Goal: Information Seeking & Learning: Learn about a topic

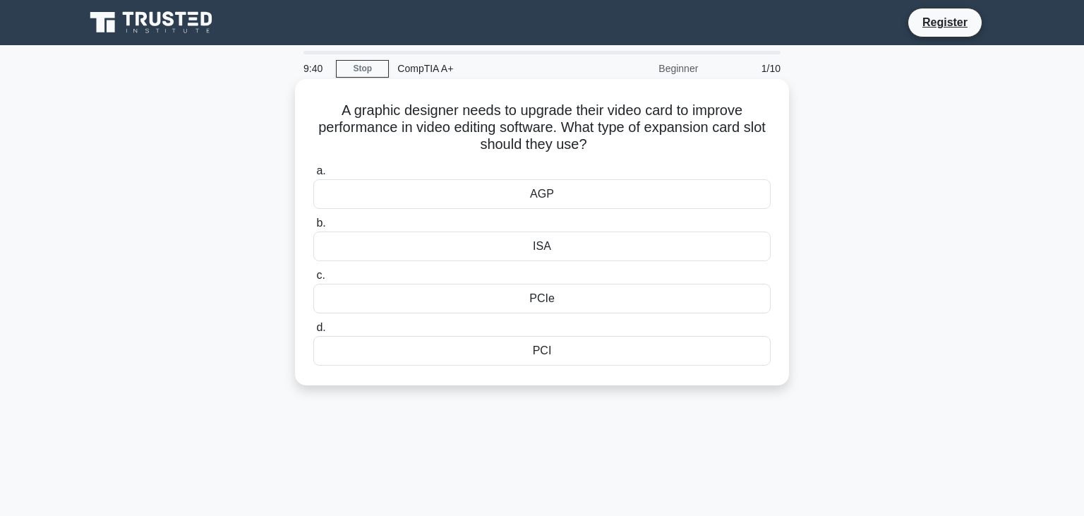
click at [538, 353] on div "PCI" at bounding box center [541, 351] width 457 height 30
click at [313, 332] on input "d. PCI" at bounding box center [313, 327] width 0 height 9
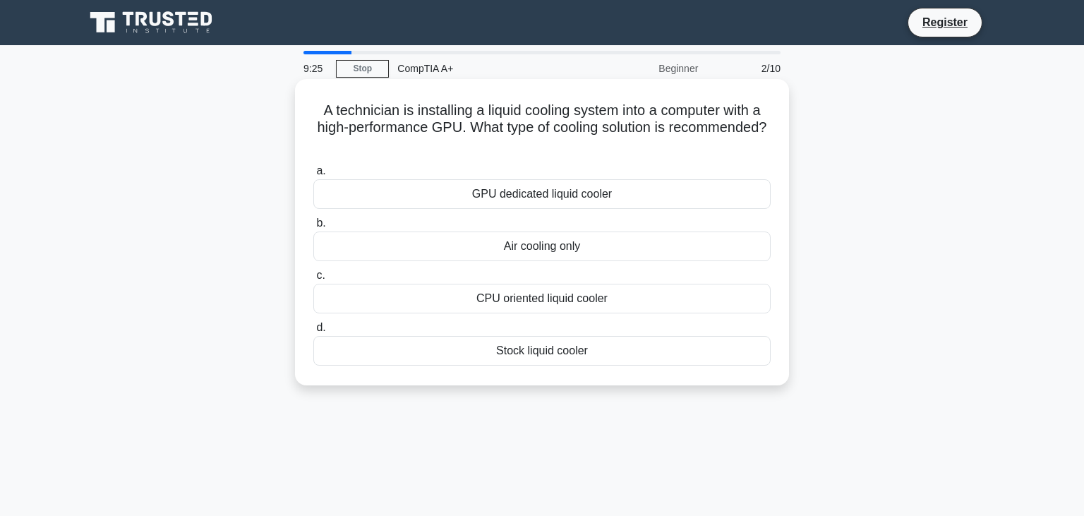
click at [540, 307] on div "CPU oriented liquid cooler" at bounding box center [541, 299] width 457 height 30
click at [313, 280] on input "c. CPU oriented liquid cooler" at bounding box center [313, 275] width 0 height 9
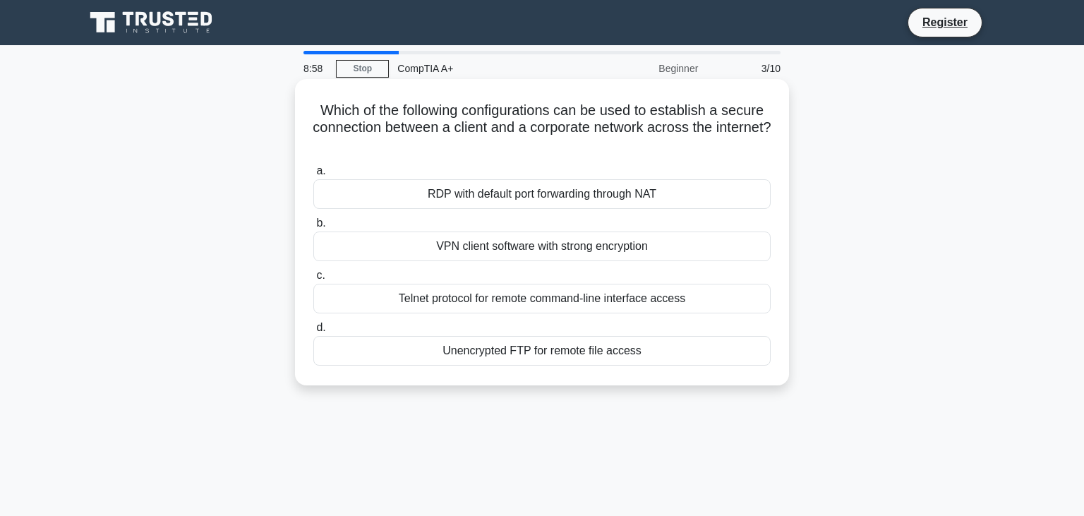
click at [538, 253] on div "VPN client software with strong encryption" at bounding box center [541, 246] width 457 height 30
click at [313, 228] on input "b. VPN client software with strong encryption" at bounding box center [313, 223] width 0 height 9
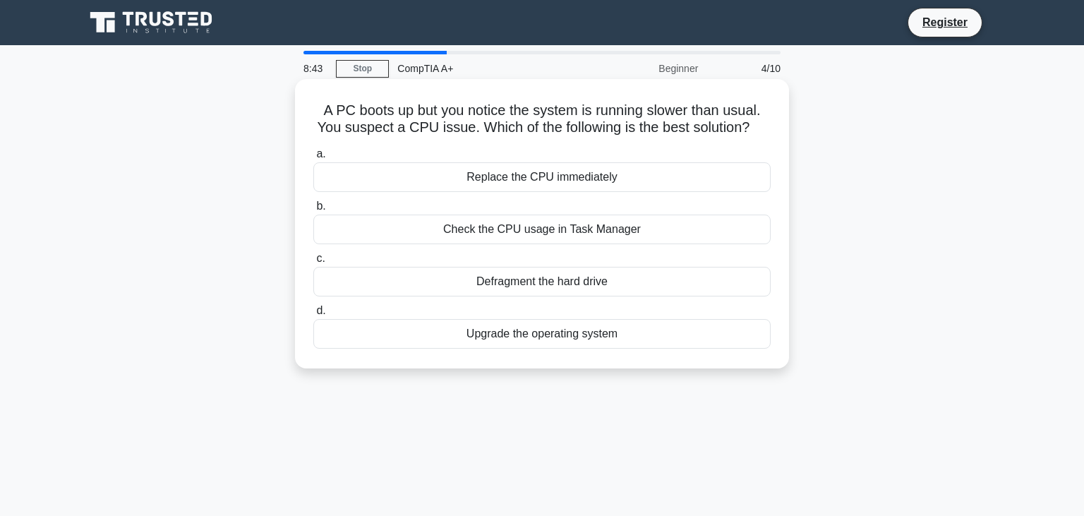
click at [537, 229] on div "Check the CPU usage in Task Manager" at bounding box center [541, 229] width 457 height 30
click at [313, 211] on input "b. Check the CPU usage in Task Manager" at bounding box center [313, 206] width 0 height 9
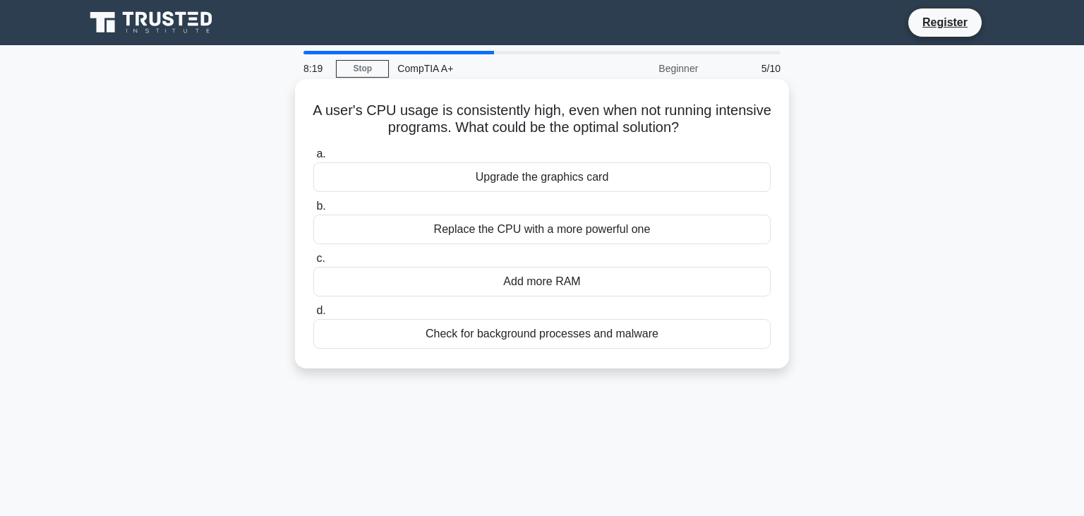
click at [543, 283] on div "Add more RAM" at bounding box center [541, 282] width 457 height 30
click at [313, 263] on input "c. Add more RAM" at bounding box center [313, 258] width 0 height 9
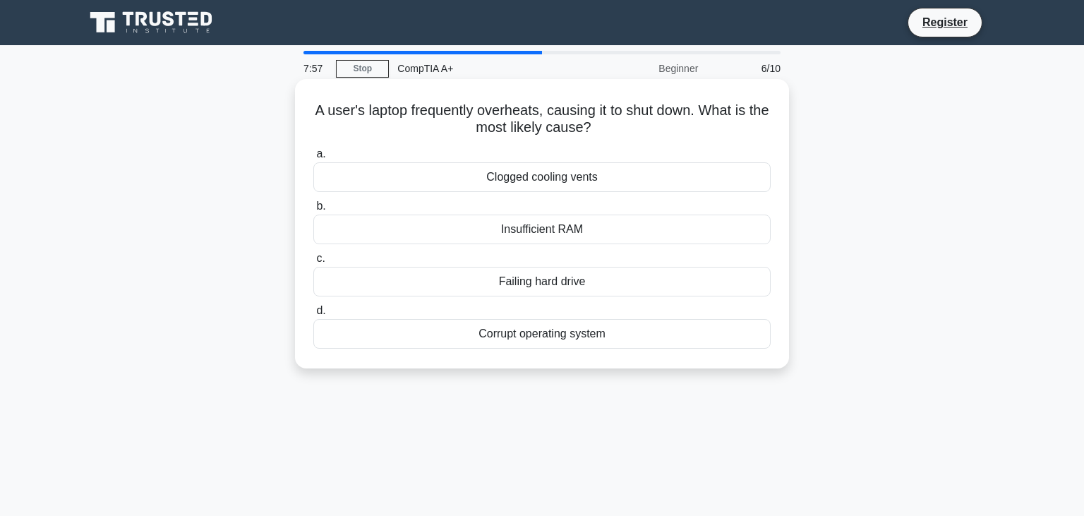
click at [568, 186] on div "Clogged cooling vents" at bounding box center [541, 177] width 457 height 30
click at [313, 159] on input "a. Clogged cooling vents" at bounding box center [313, 154] width 0 height 9
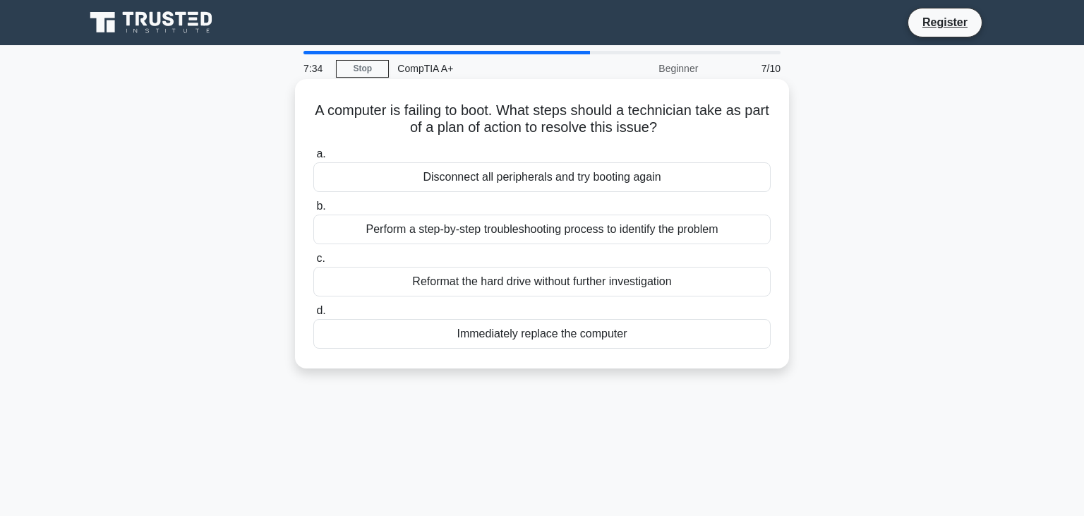
click at [536, 233] on div "Perform a step-by-step troubleshooting process to identify the problem" at bounding box center [541, 229] width 457 height 30
click at [313, 211] on input "b. Perform a step-by-step troubleshooting process to identify the problem" at bounding box center [313, 206] width 0 height 9
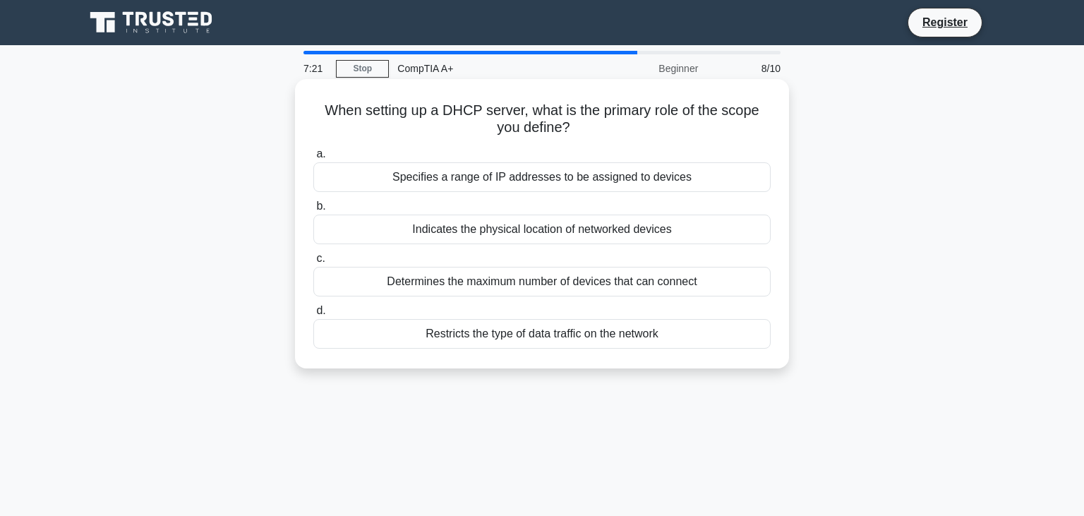
click at [540, 183] on div "Specifies a range of IP addresses to be assigned to devices" at bounding box center [541, 177] width 457 height 30
click at [313, 159] on input "a. Specifies a range of IP addresses to be assigned to devices" at bounding box center [313, 154] width 0 height 9
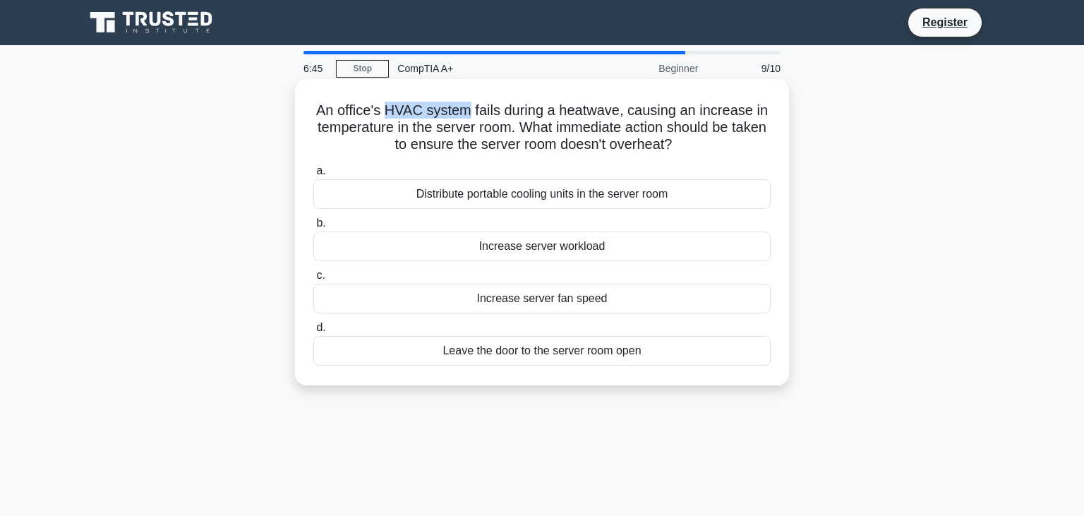
drag, startPoint x: 396, startPoint y: 114, endPoint x: 471, endPoint y: 113, distance: 74.8
click at [471, 113] on h5 "An office's HVAC system fails during a heatwave, causing an increase in tempera…" at bounding box center [542, 128] width 460 height 52
click at [605, 347] on div "Leave the door to the server room open" at bounding box center [541, 351] width 457 height 30
click at [313, 332] on input "d. Leave the door to the server room open" at bounding box center [313, 327] width 0 height 9
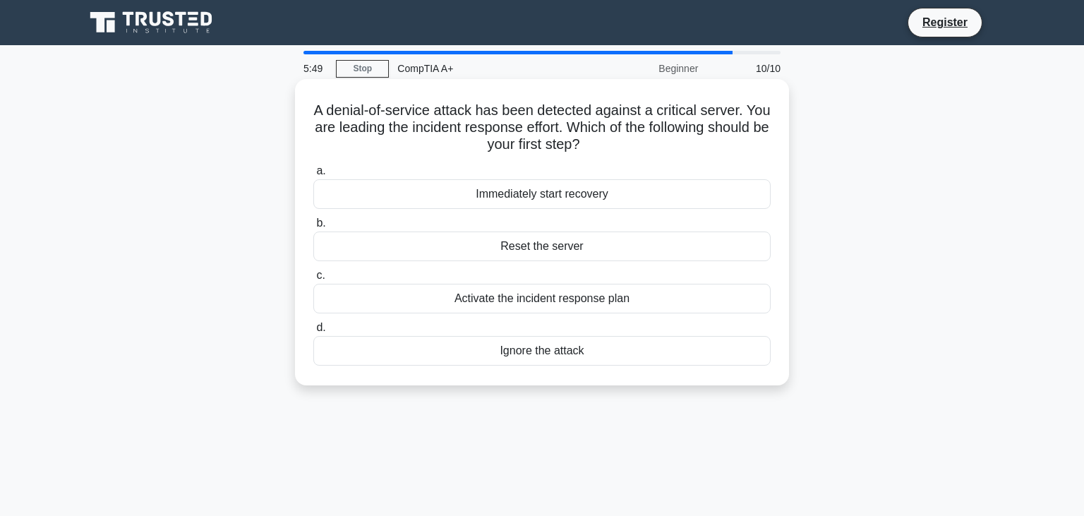
click at [624, 301] on div "Activate the incident response plan" at bounding box center [541, 299] width 457 height 30
click at [313, 280] on input "c. Activate the incident response plan" at bounding box center [313, 275] width 0 height 9
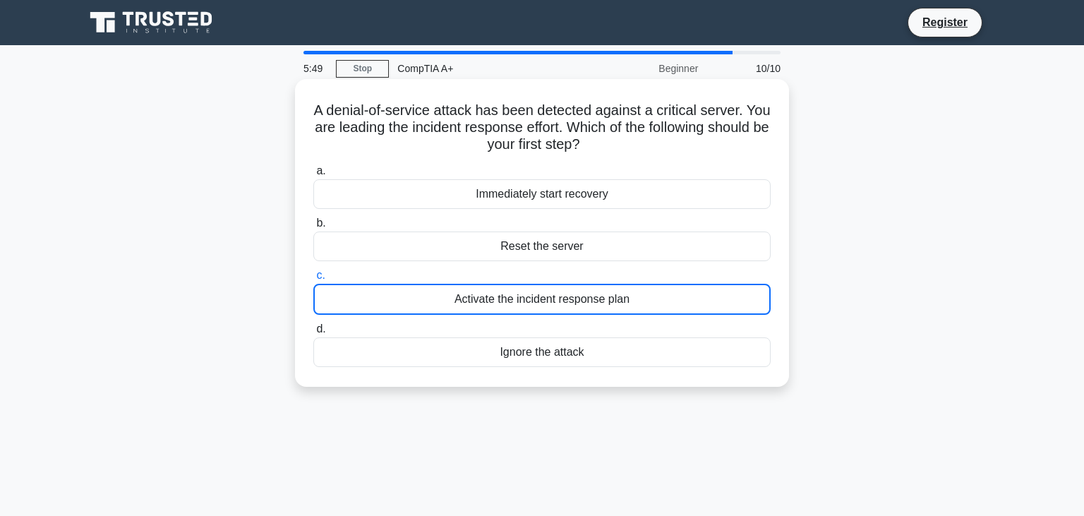
click at [624, 301] on div "Activate the incident response plan" at bounding box center [541, 299] width 457 height 31
click at [313, 280] on input "c. Activate the incident response plan" at bounding box center [313, 275] width 0 height 9
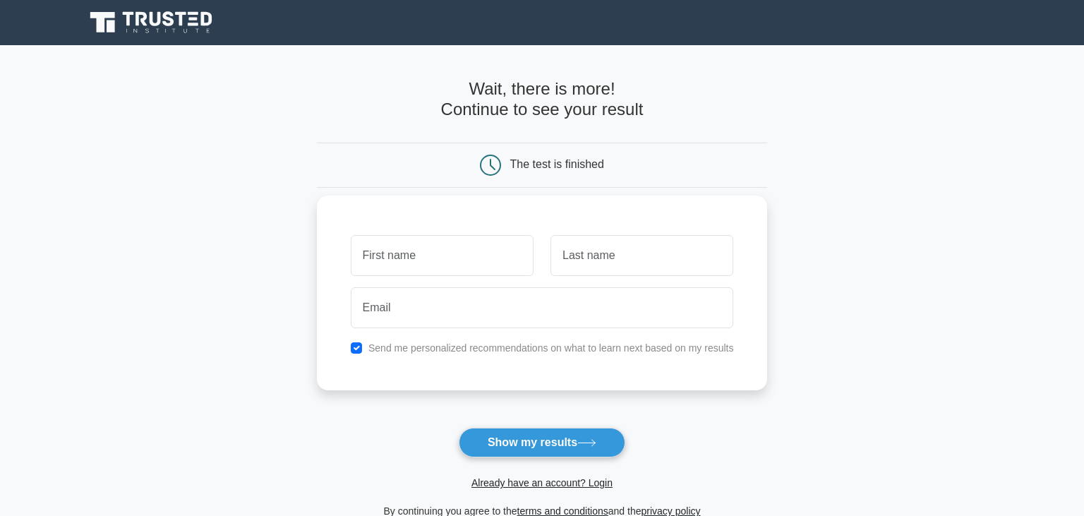
click at [478, 267] on input "text" at bounding box center [442, 255] width 183 height 41
type input "Olakunle"
click at [590, 265] on input "text" at bounding box center [641, 255] width 183 height 41
type input "Laoye"
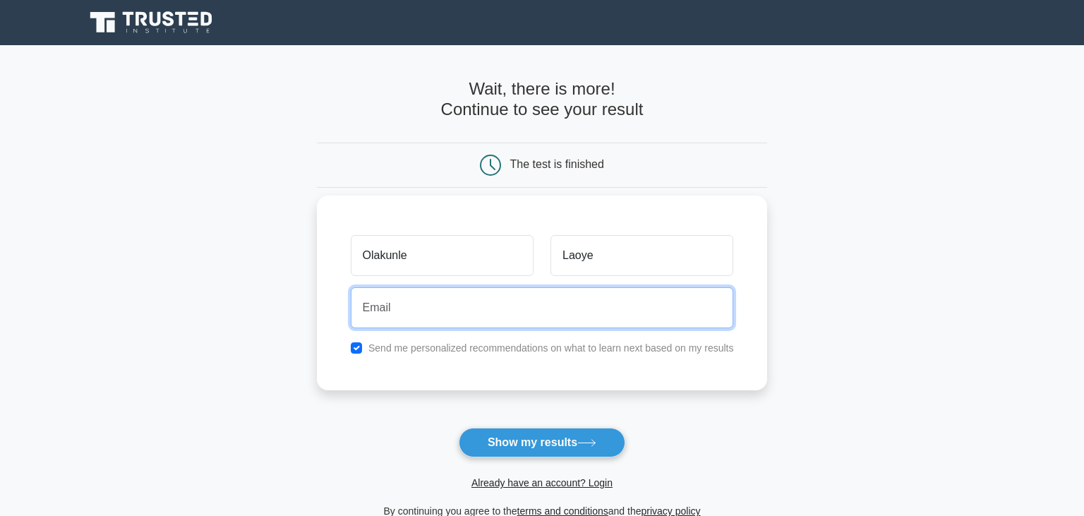
click at [554, 313] on input "email" at bounding box center [542, 307] width 383 height 41
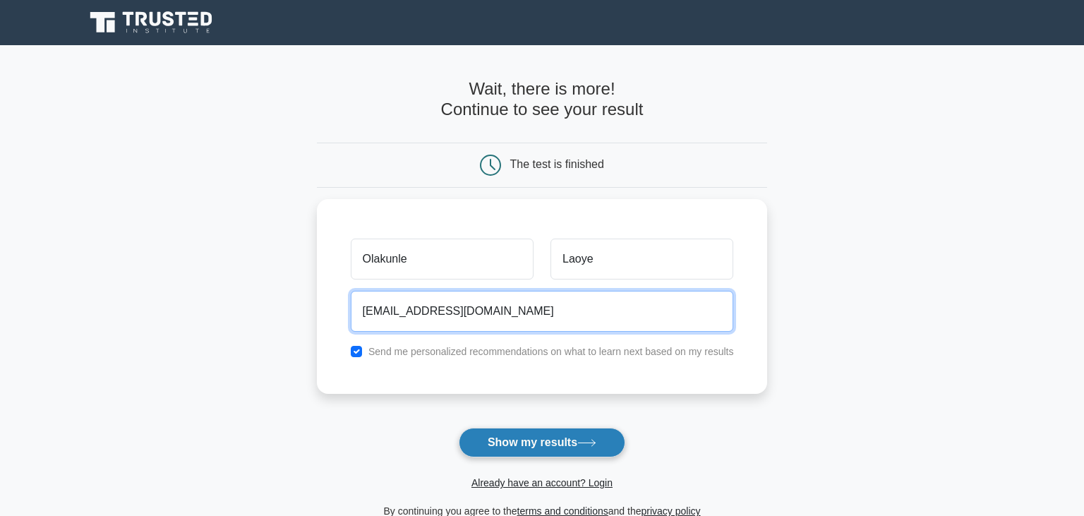
type input "esperantos.laoye@students.williscollege.com"
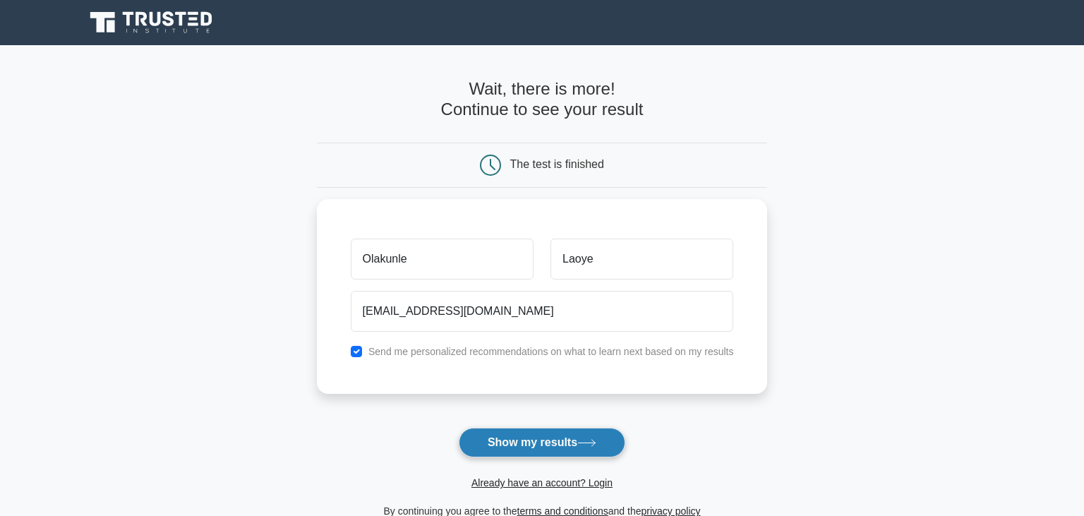
click at [548, 442] on button "Show my results" at bounding box center [542, 443] width 167 height 30
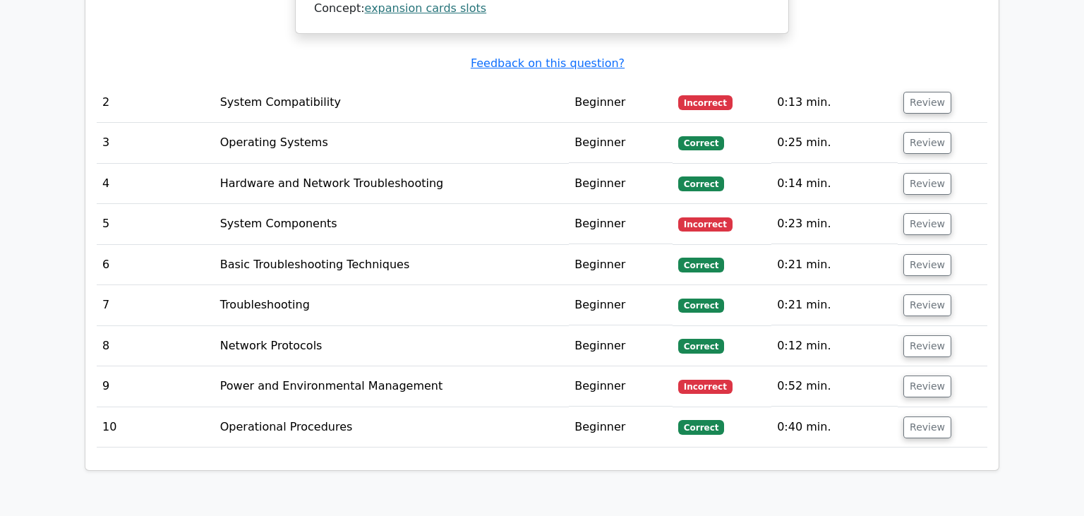
scroll to position [1713, 0]
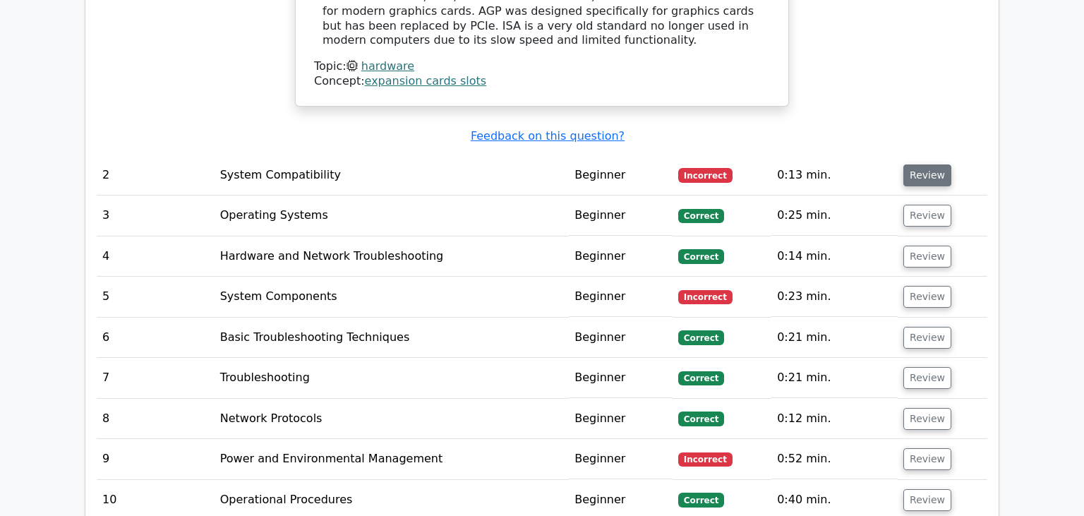
click at [921, 176] on button "Review" at bounding box center [927, 175] width 48 height 22
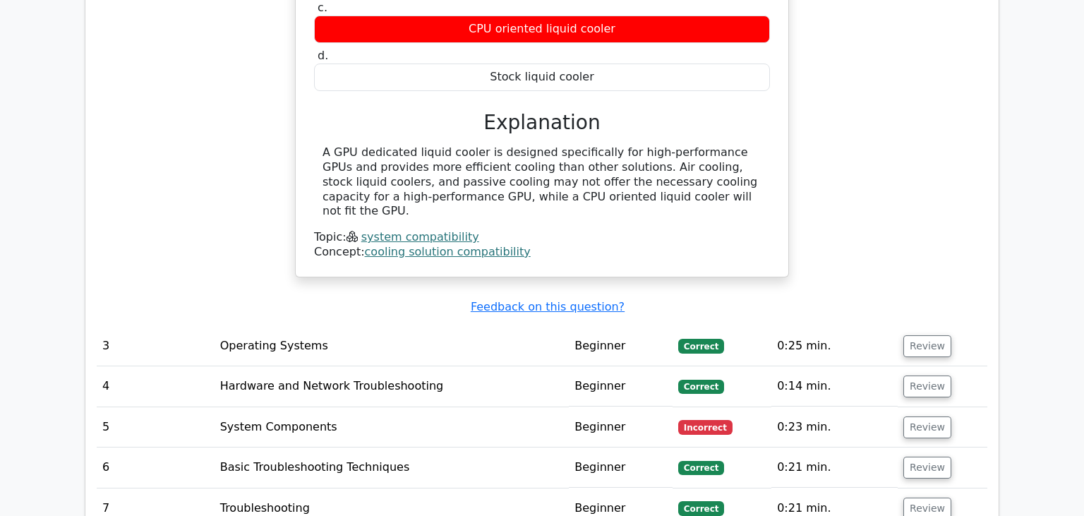
scroll to position [2235, 0]
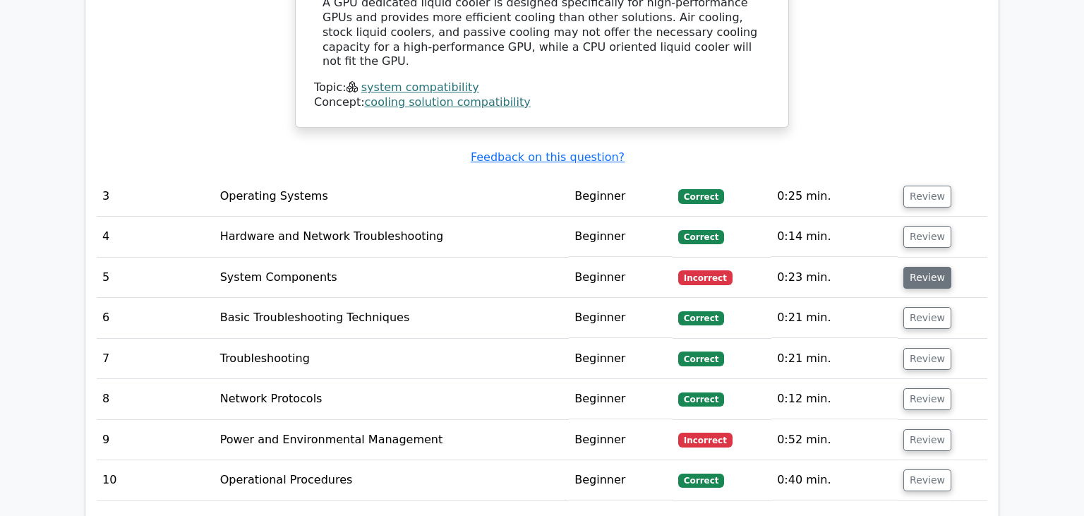
click at [924, 267] on button "Review" at bounding box center [927, 278] width 48 height 22
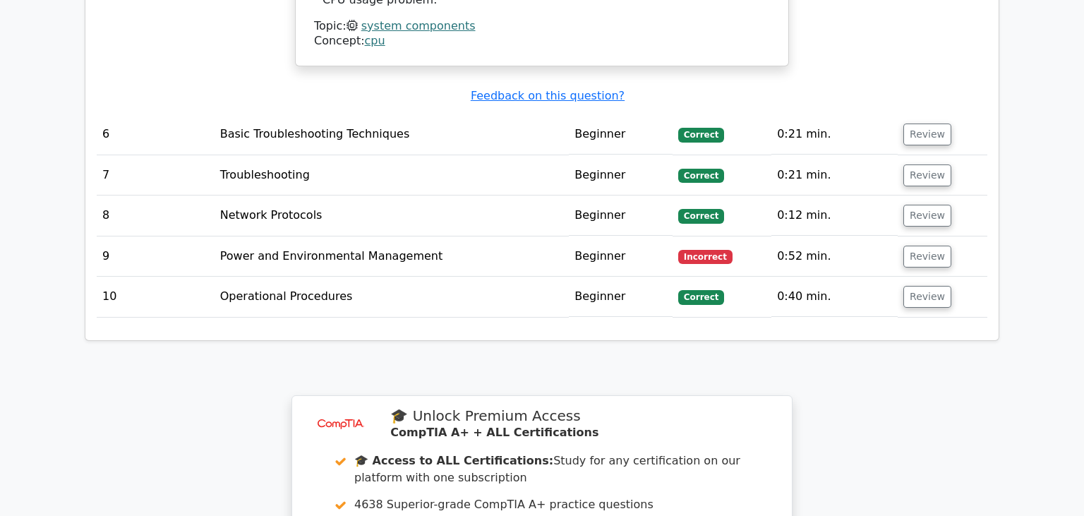
scroll to position [2980, 0]
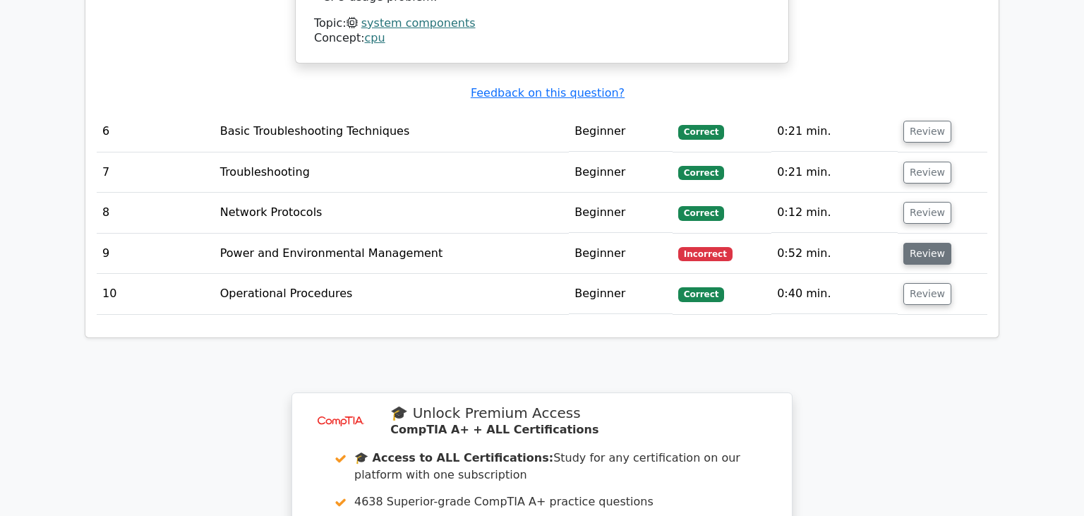
click at [916, 243] on button "Review" at bounding box center [927, 254] width 48 height 22
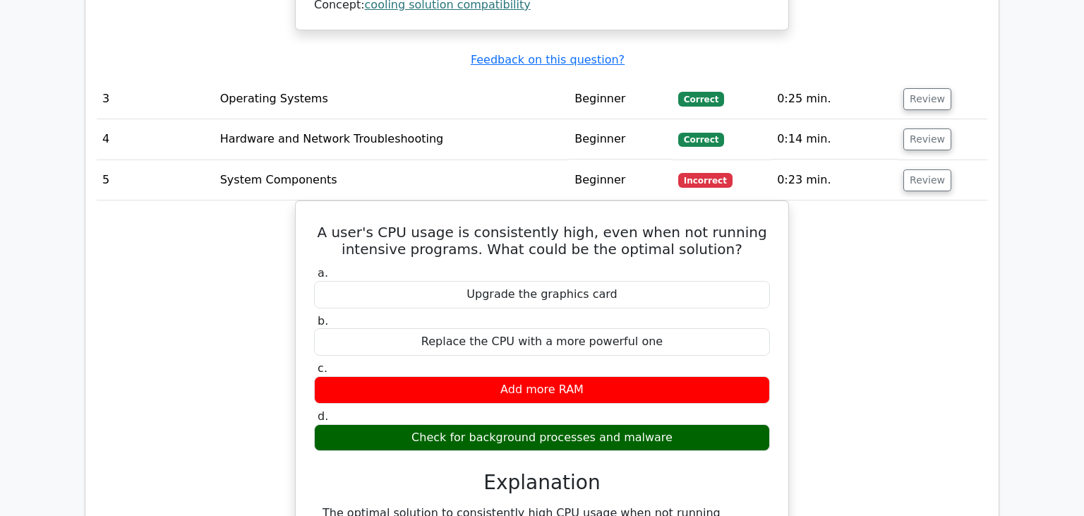
scroll to position [2235, 0]
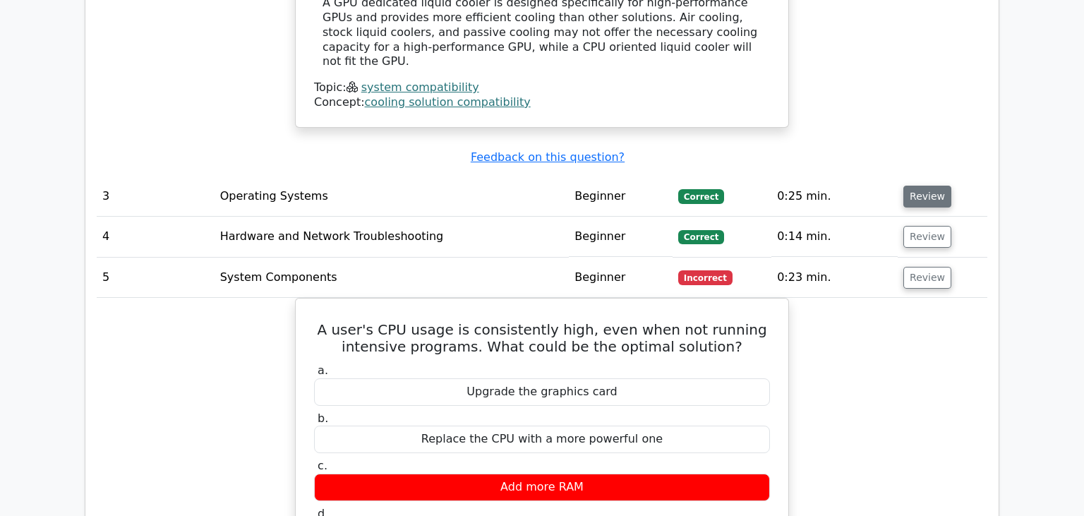
click at [916, 186] on button "Review" at bounding box center [927, 197] width 48 height 22
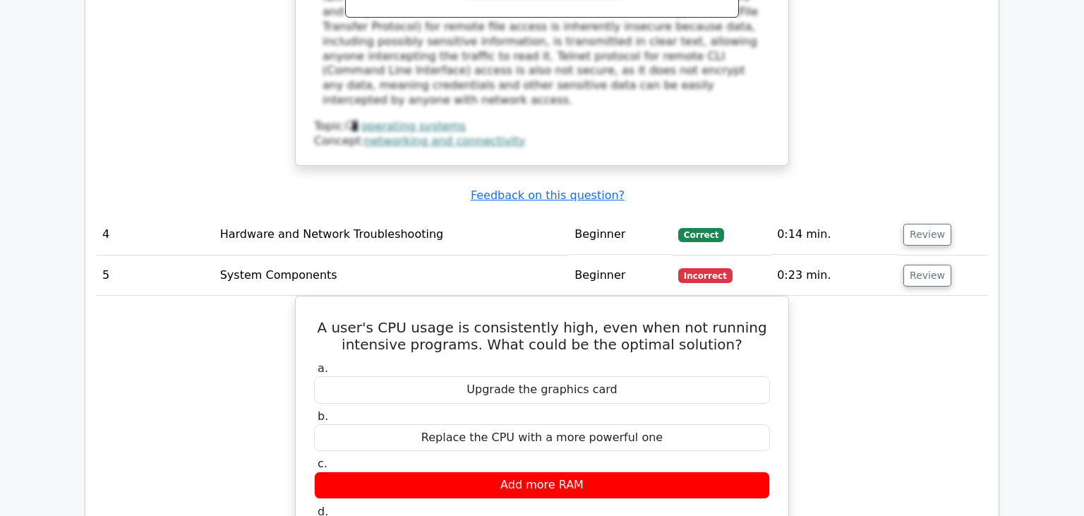
scroll to position [2906, 0]
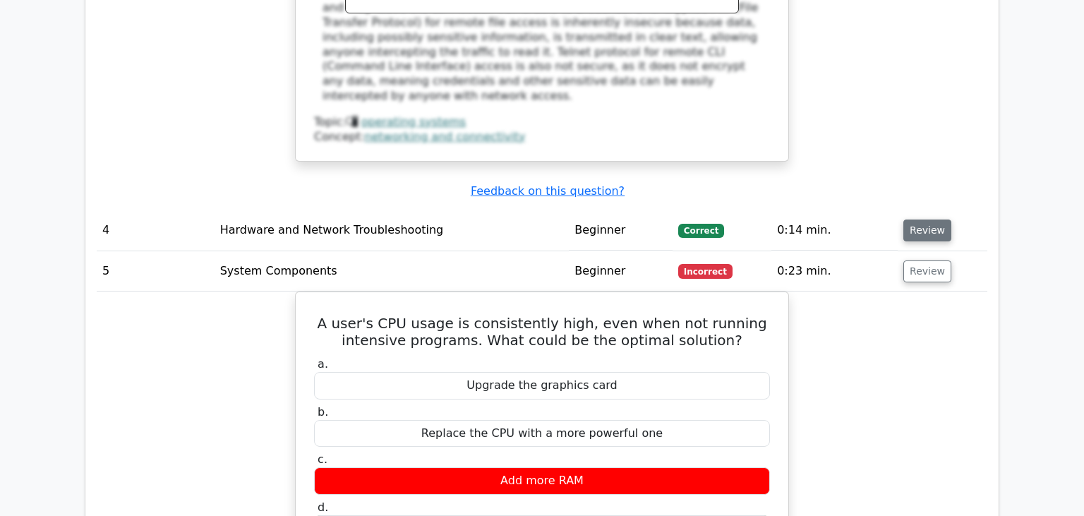
click at [921, 219] on button "Review" at bounding box center [927, 230] width 48 height 22
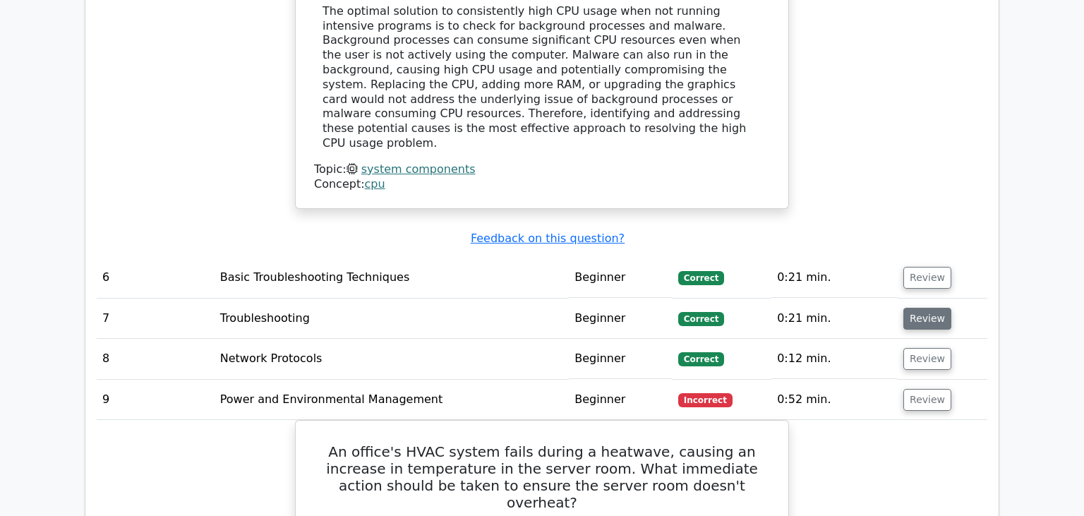
scroll to position [4098, 0]
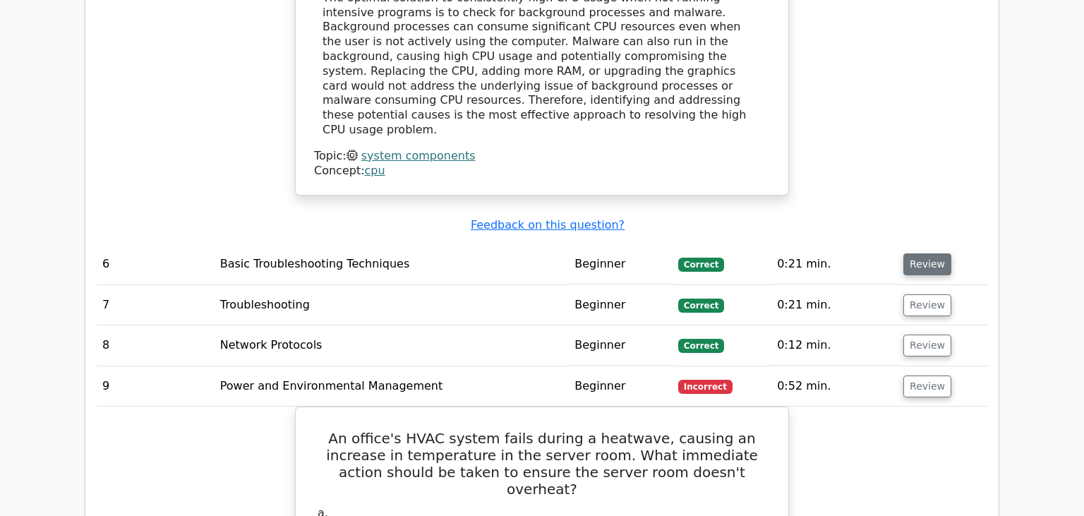
click at [921, 253] on button "Review" at bounding box center [927, 264] width 48 height 22
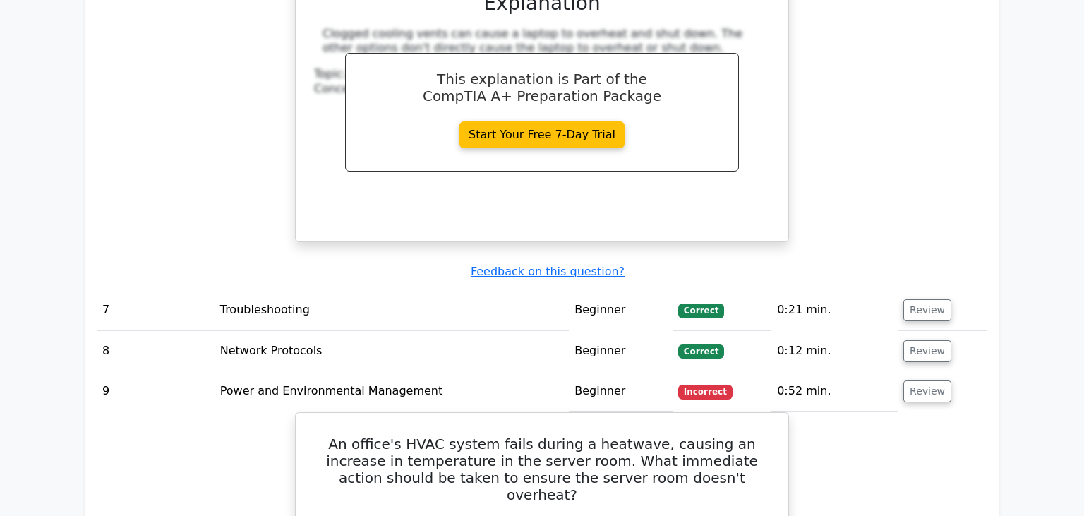
scroll to position [4694, 0]
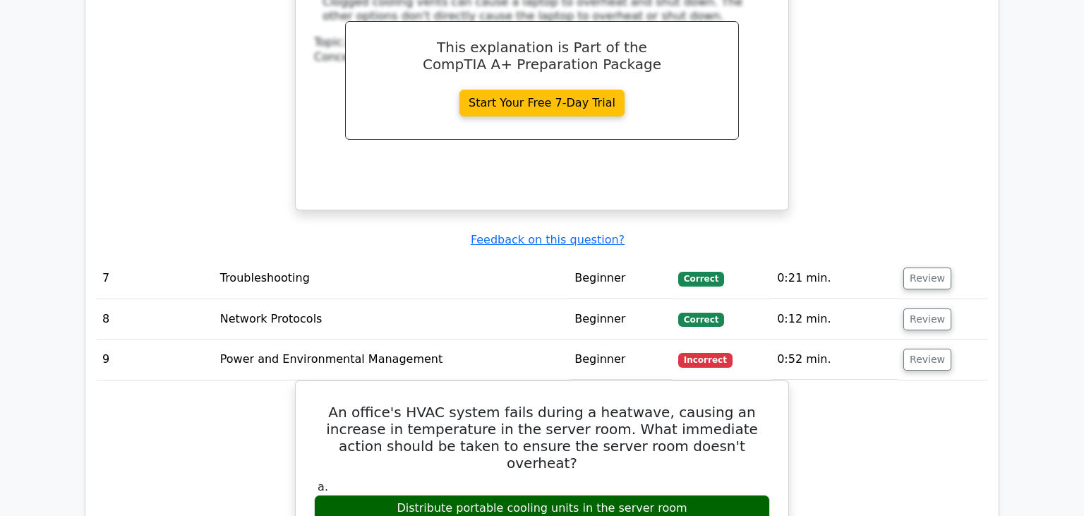
click at [912, 267] on button "Review" at bounding box center [927, 278] width 48 height 22
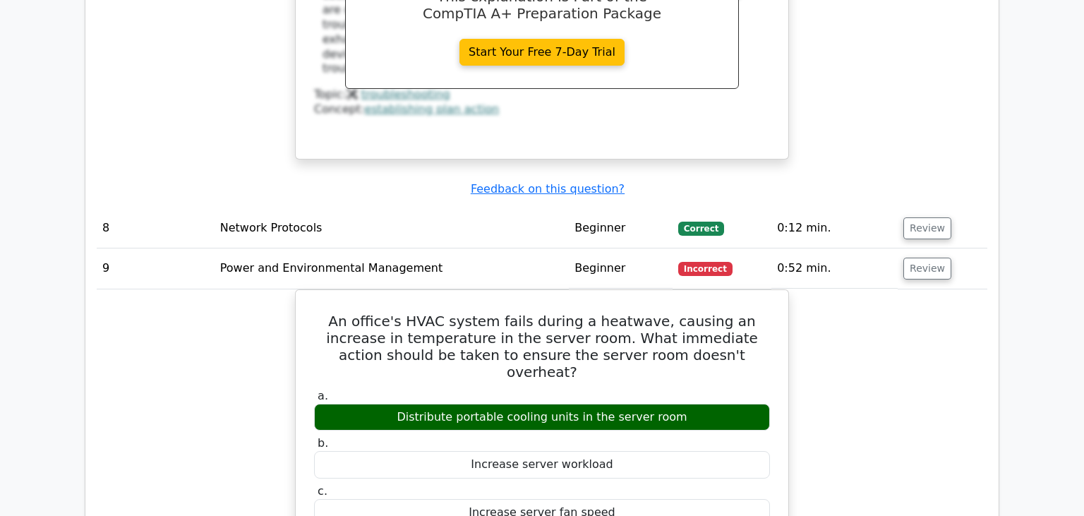
scroll to position [5365, 0]
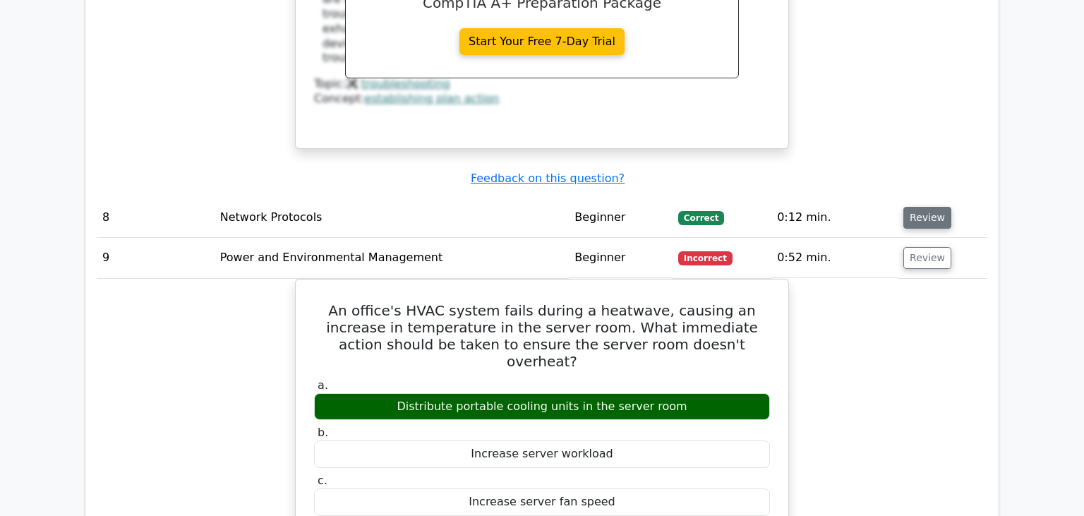
click at [922, 207] on button "Review" at bounding box center [927, 218] width 48 height 22
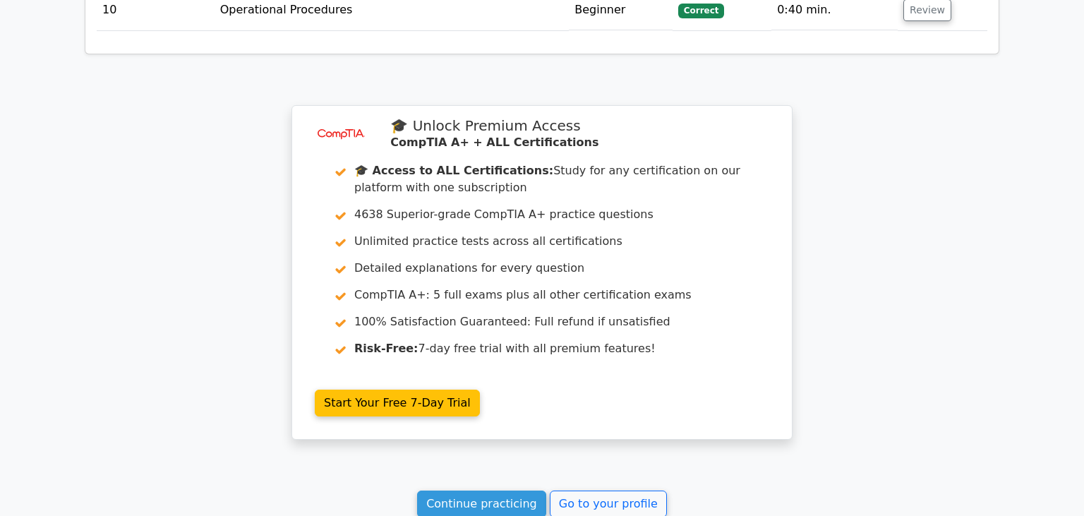
scroll to position [6889, 0]
